Goal: Use online tool/utility: Utilize a website feature to perform a specific function

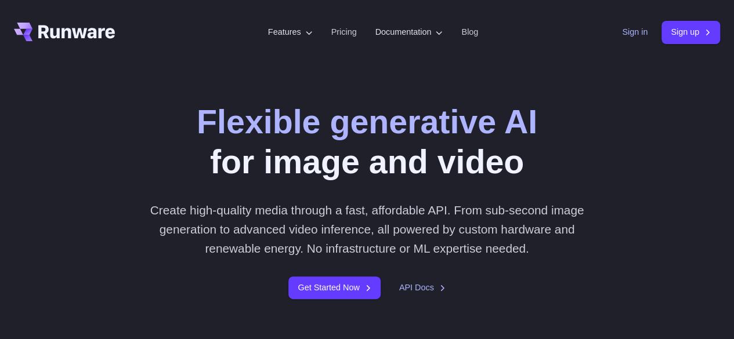
drag, startPoint x: 0, startPoint y: 0, endPoint x: 633, endPoint y: 35, distance: 634.3
click at [645, 38] on div "Sign in Sign up" at bounding box center [671, 32] width 98 height 23
click at [631, 35] on link "Sign in" at bounding box center [635, 32] width 26 height 13
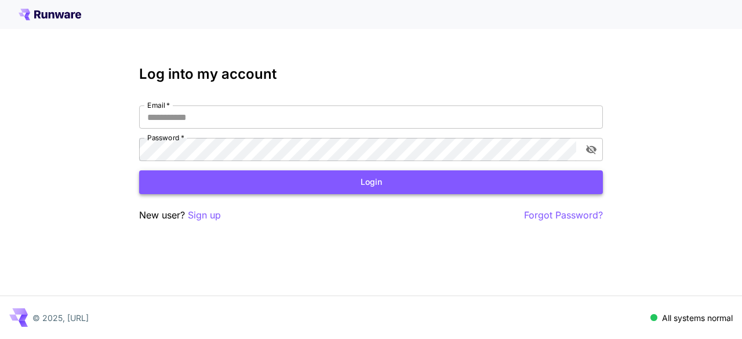
type input "**********"
click at [313, 191] on button "Login" at bounding box center [371, 182] width 464 height 24
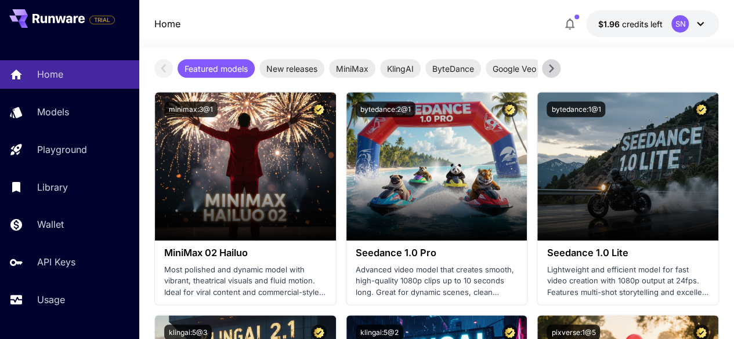
scroll to position [280, 0]
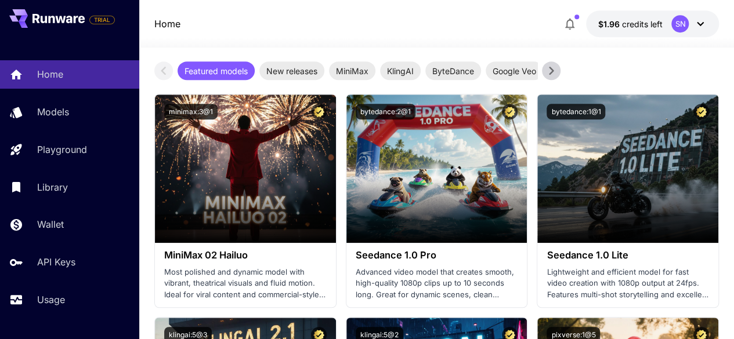
click at [543, 79] on icon at bounding box center [550, 70] width 17 height 17
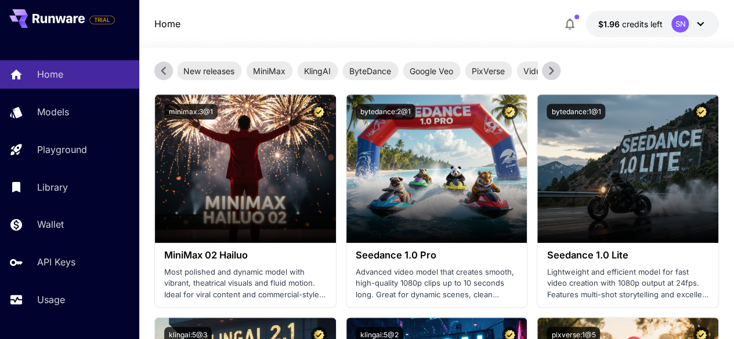
click at [543, 79] on icon at bounding box center [550, 70] width 17 height 17
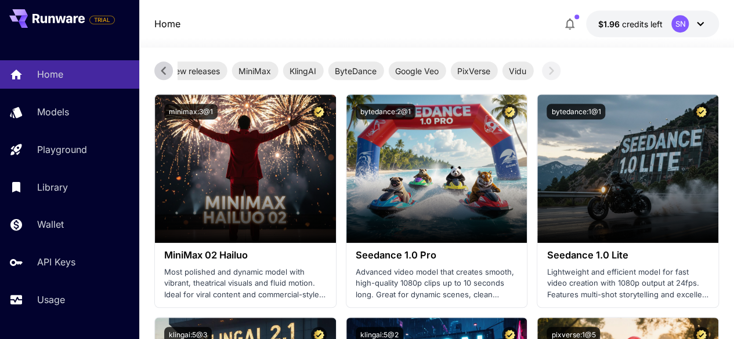
click at [543, 80] on div "Test drive the best video models Featured models New releases MiniMax KlingAI B…" at bounding box center [436, 55] width 565 height 50
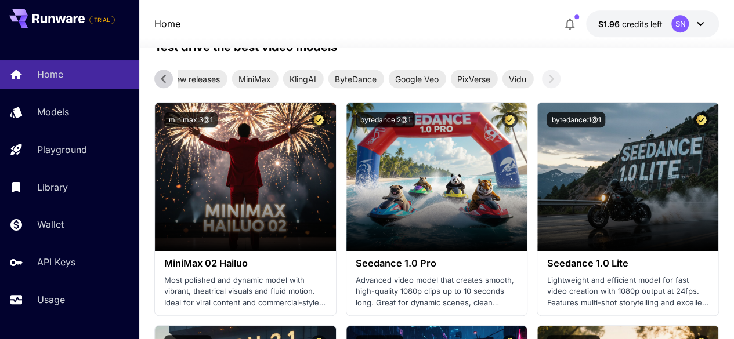
click at [160, 88] on icon at bounding box center [163, 78] width 17 height 17
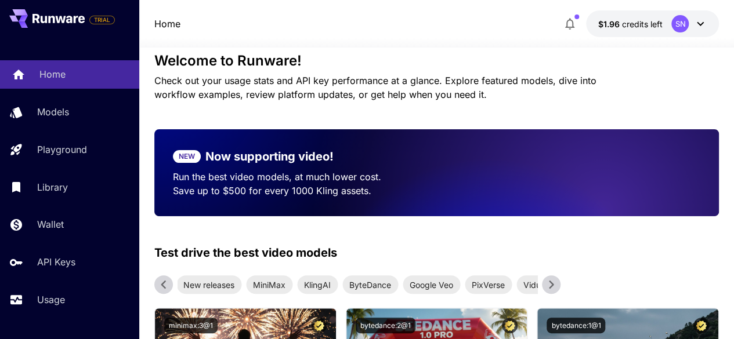
scroll to position [73, 0]
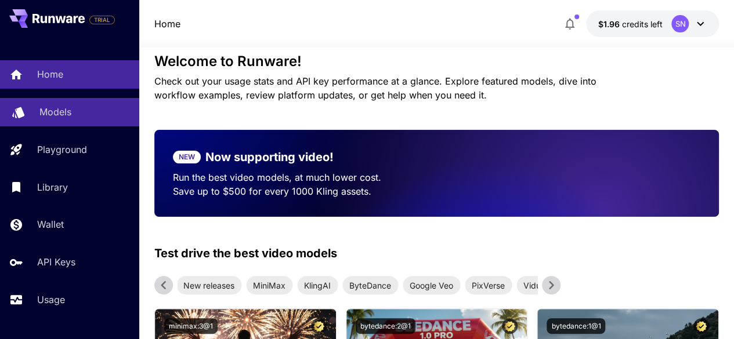
click at [53, 111] on p "Models" at bounding box center [55, 112] width 32 height 14
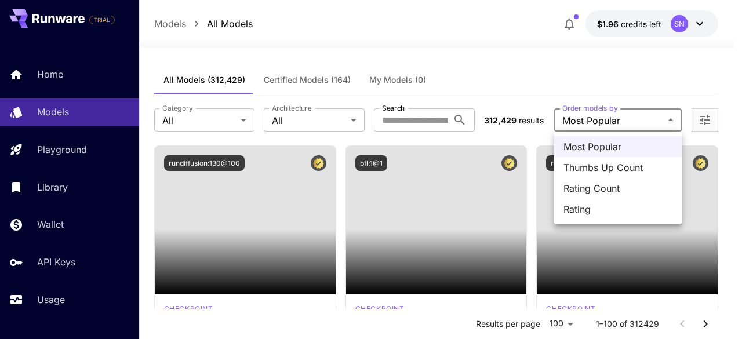
click at [604, 126] on div at bounding box center [371, 169] width 742 height 339
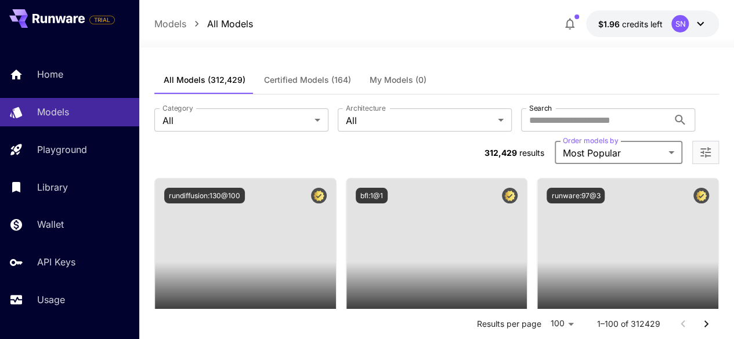
click at [346, 111] on label "Architecture" at bounding box center [365, 108] width 39 height 10
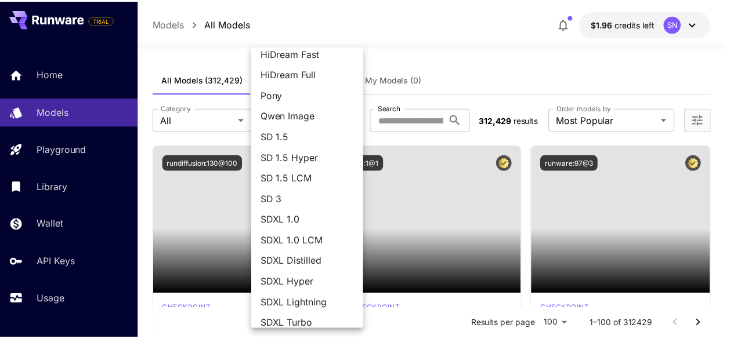
scroll to position [164, 0]
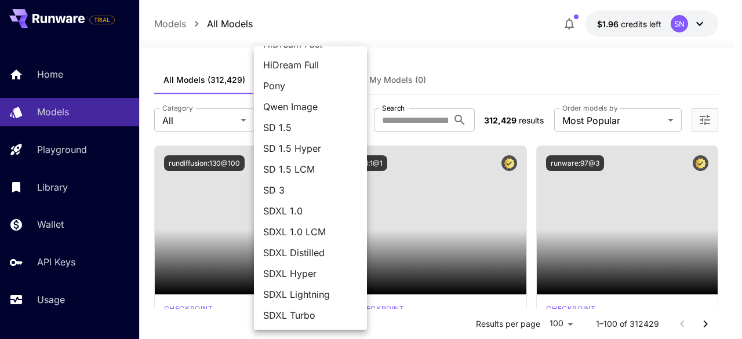
click at [202, 120] on div at bounding box center [371, 169] width 742 height 339
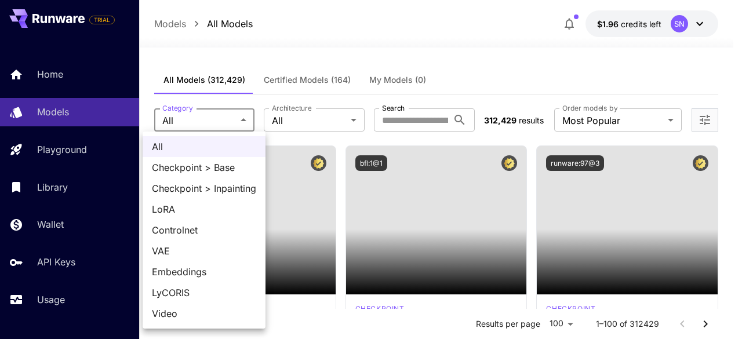
click at [228, 119] on div at bounding box center [371, 169] width 742 height 339
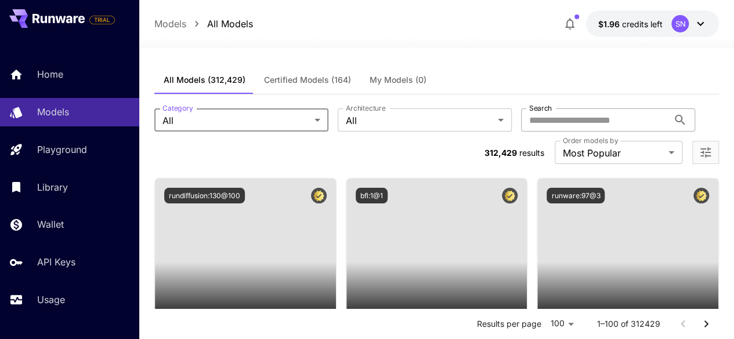
click at [521, 119] on input "Search" at bounding box center [594, 119] width 147 height 23
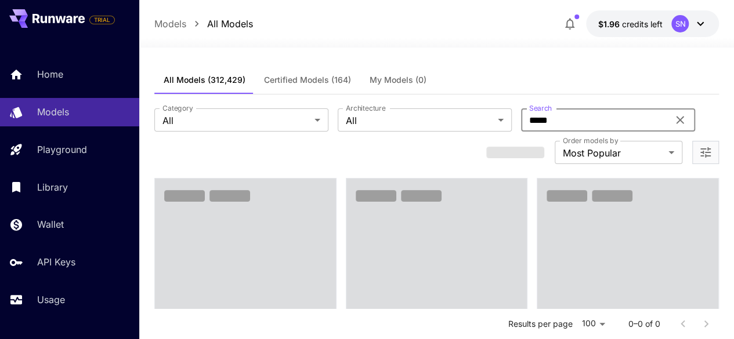
type input "*****"
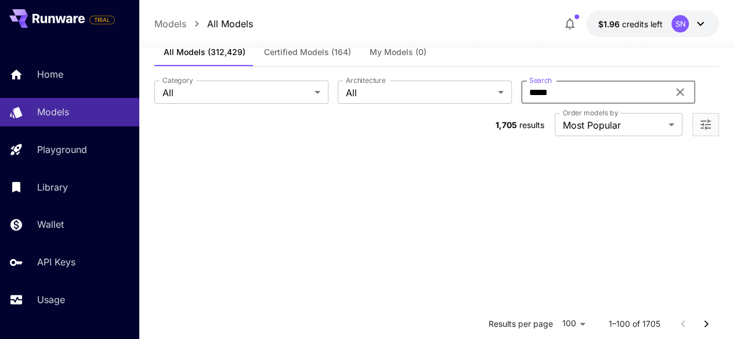
scroll to position [0, 0]
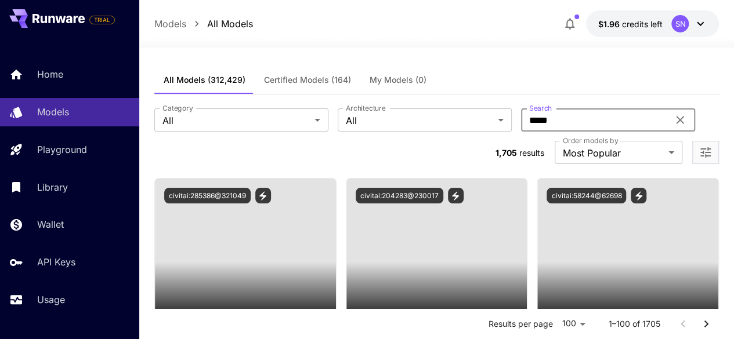
click at [470, 93] on div "All Models (312,429) Certified Models (164) My Models (0)" at bounding box center [436, 80] width 565 height 28
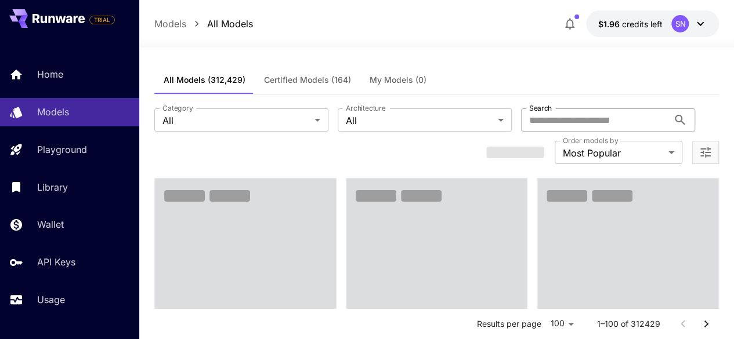
click at [521, 120] on input "Search" at bounding box center [594, 119] width 147 height 23
type input "*****"
click at [481, 96] on div "**********" at bounding box center [436, 137] width 565 height 84
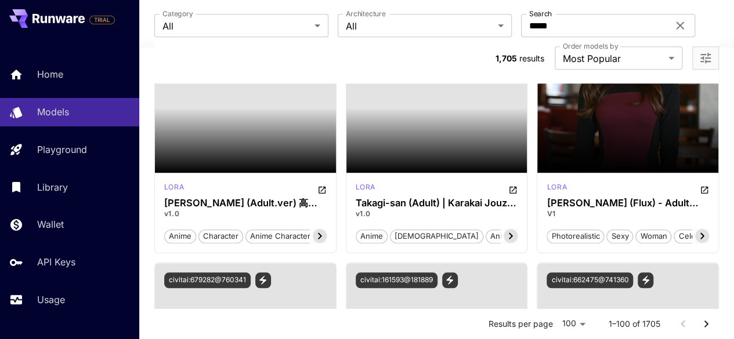
scroll to position [401, 0]
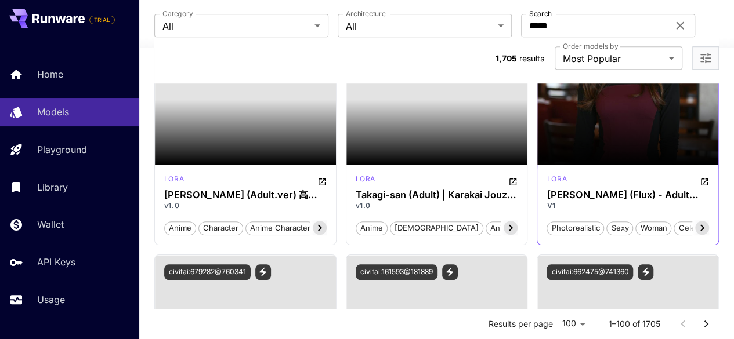
click at [703, 221] on icon at bounding box center [702, 228] width 14 height 14
click at [699, 221] on icon at bounding box center [702, 228] width 14 height 14
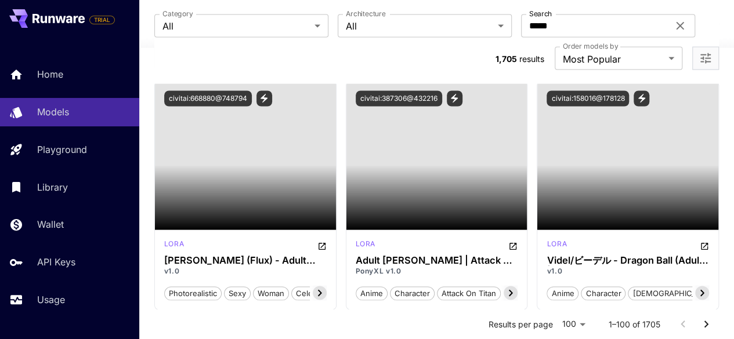
scroll to position [1054, 0]
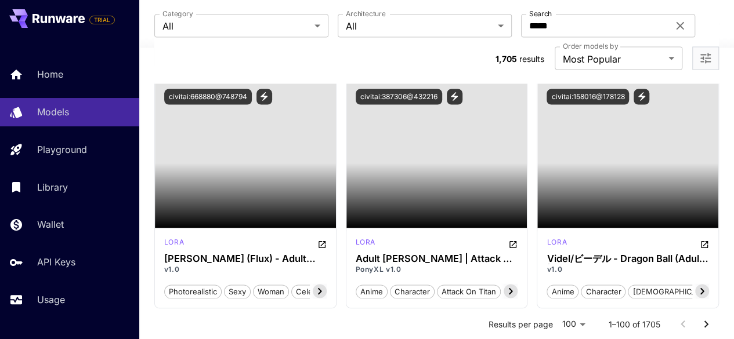
click at [714, 46] on div at bounding box center [705, 57] width 27 height 23
click at [710, 53] on icon "Open more filters" at bounding box center [705, 58] width 10 height 10
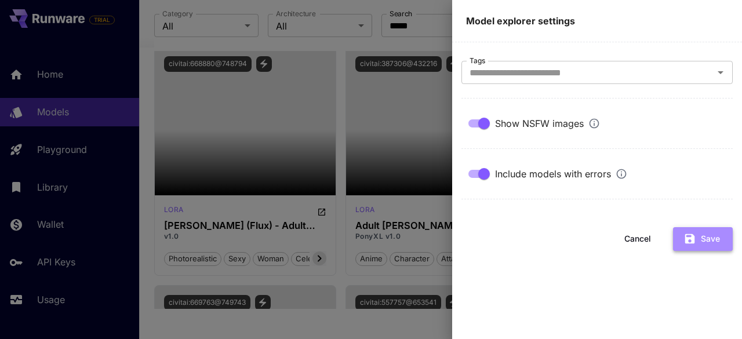
click at [677, 240] on button "Save" at bounding box center [703, 239] width 60 height 24
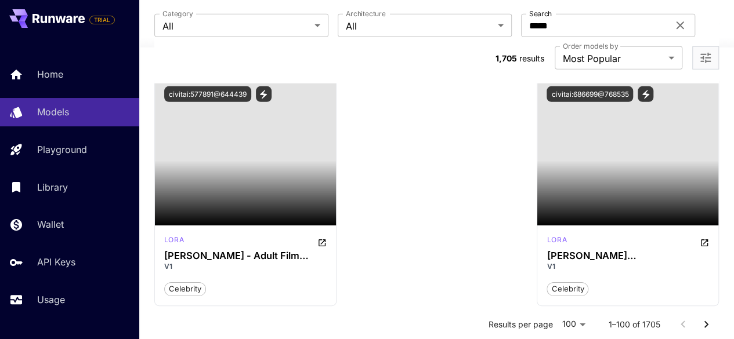
scroll to position [5726, 0]
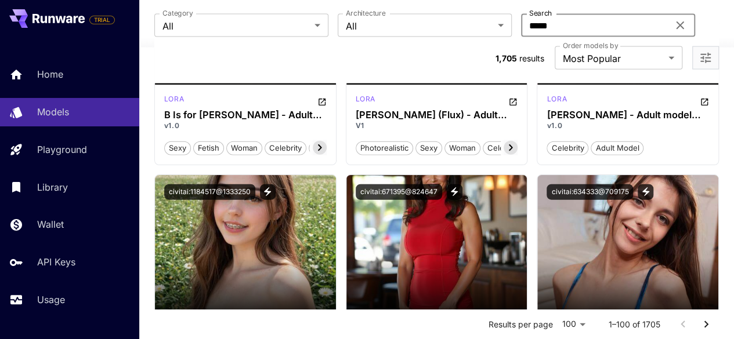
drag, startPoint x: 431, startPoint y: 17, endPoint x: 377, endPoint y: 21, distance: 54.7
click at [377, 21] on div "Category All *** Category Architecture All *** Architecture Search ***** Search" at bounding box center [436, 25] width 565 height 23
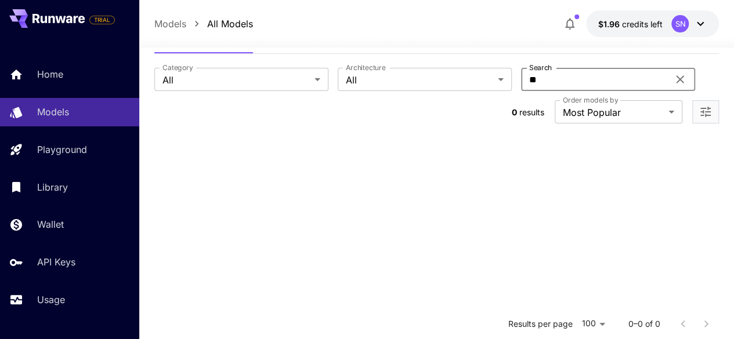
scroll to position [0, 0]
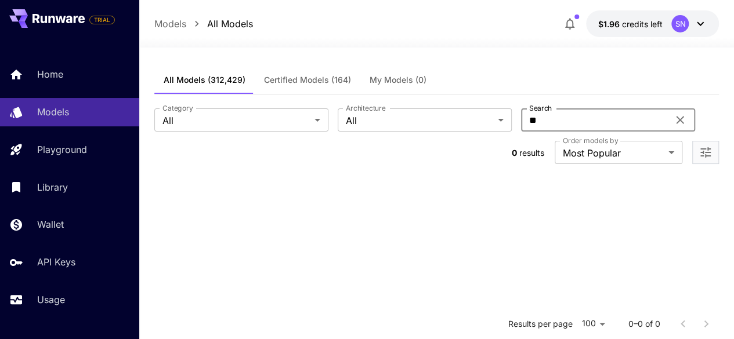
type input "**"
click at [676, 122] on icon at bounding box center [680, 121] width 8 height 8
click at [521, 122] on input "Search" at bounding box center [594, 119] width 147 height 23
drag, startPoint x: 458, startPoint y: 122, endPoint x: 400, endPoint y: 118, distance: 58.1
click at [521, 118] on input "**********" at bounding box center [594, 119] width 147 height 23
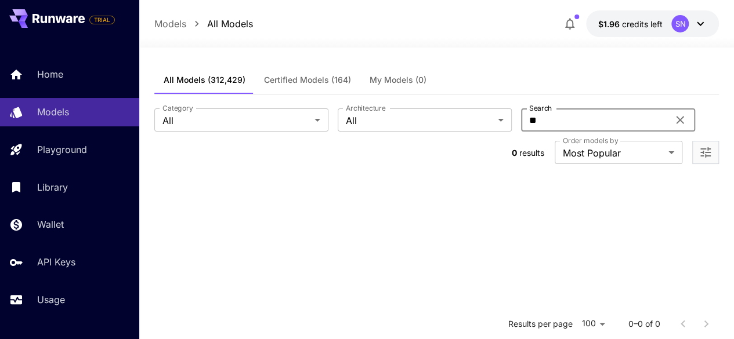
type input "*"
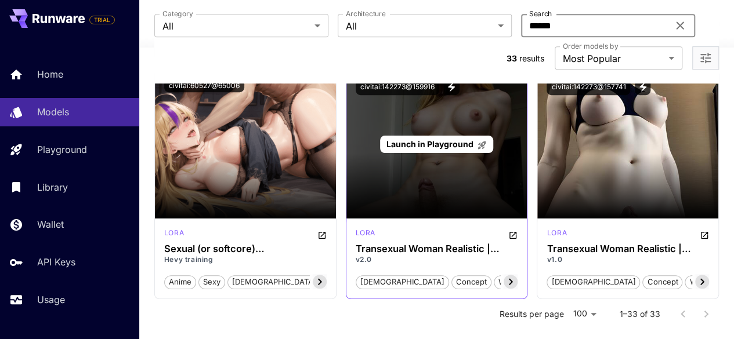
scroll to position [2498, 0]
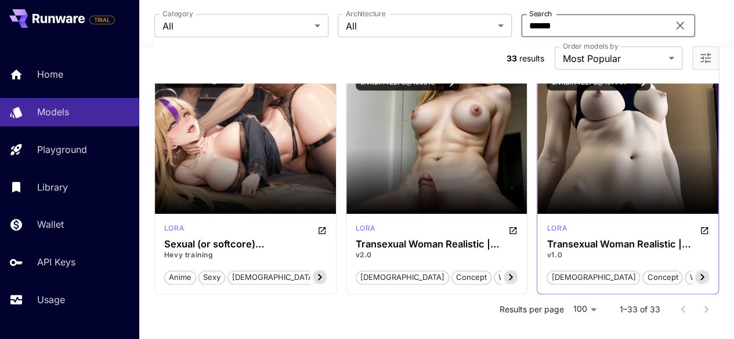
type input "******"
click at [701, 274] on icon at bounding box center [702, 277] width 4 height 6
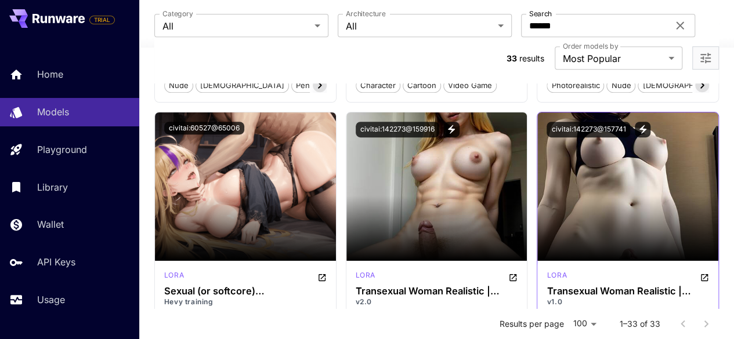
scroll to position [2449, 0]
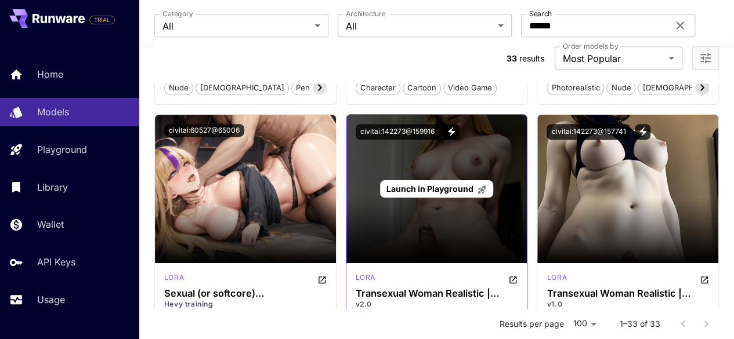
click at [500, 186] on div "Launch in Playground" at bounding box center [436, 189] width 181 height 148
click at [457, 184] on span "Launch in Playground" at bounding box center [429, 189] width 87 height 10
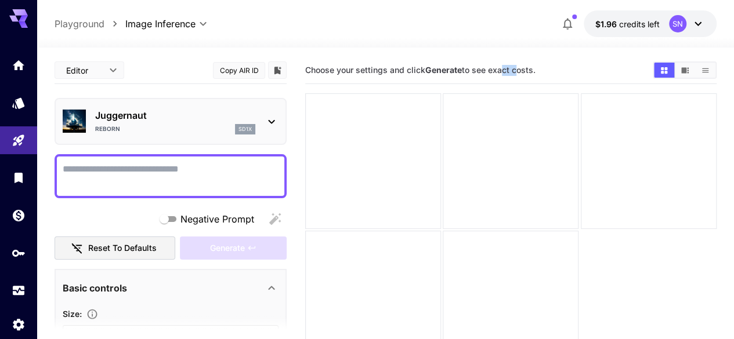
drag, startPoint x: 502, startPoint y: 69, endPoint x: 516, endPoint y: 69, distance: 14.5
click at [516, 69] on span "Choose your settings and click Generate to see exact costs." at bounding box center [420, 70] width 230 height 10
click at [288, 101] on main "**********" at bounding box center [386, 231] width 662 height 349
click at [243, 167] on textarea "Negative Prompt" at bounding box center [171, 176] width 216 height 28
type textarea "*"
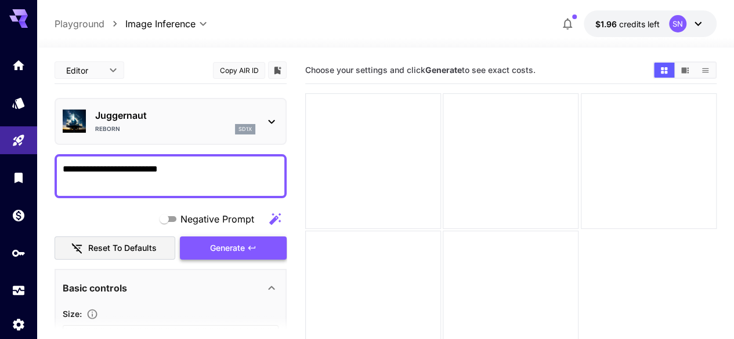
type textarea "**********"
click at [255, 242] on button "Generate" at bounding box center [233, 249] width 107 height 24
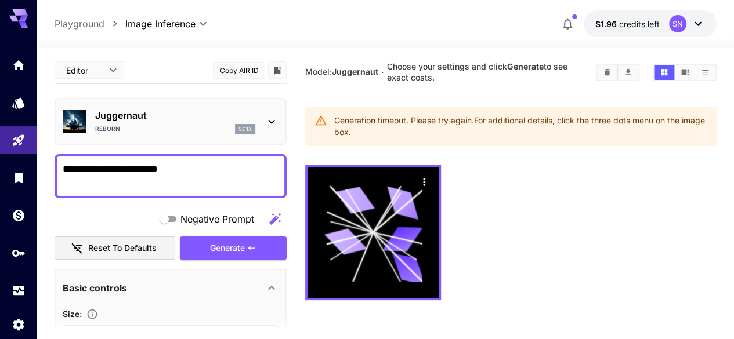
drag, startPoint x: 356, startPoint y: 118, endPoint x: 476, endPoint y: 129, distance: 120.0
click at [476, 129] on div "Generation timeout. Please try again. For additional details, click the three d…" at bounding box center [520, 126] width 373 height 32
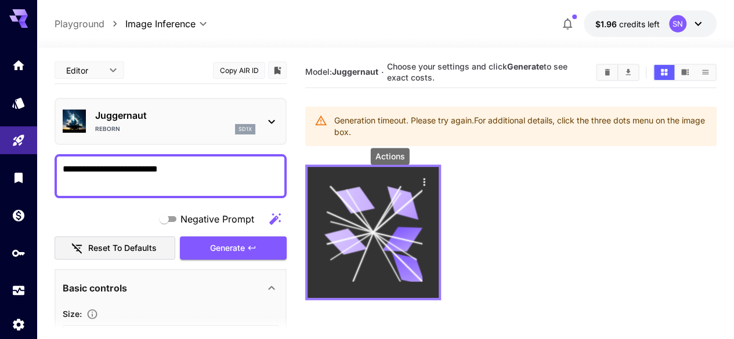
click at [418, 177] on icon "Actions" at bounding box center [424, 182] width 12 height 12
